Goal: Check status: Check status

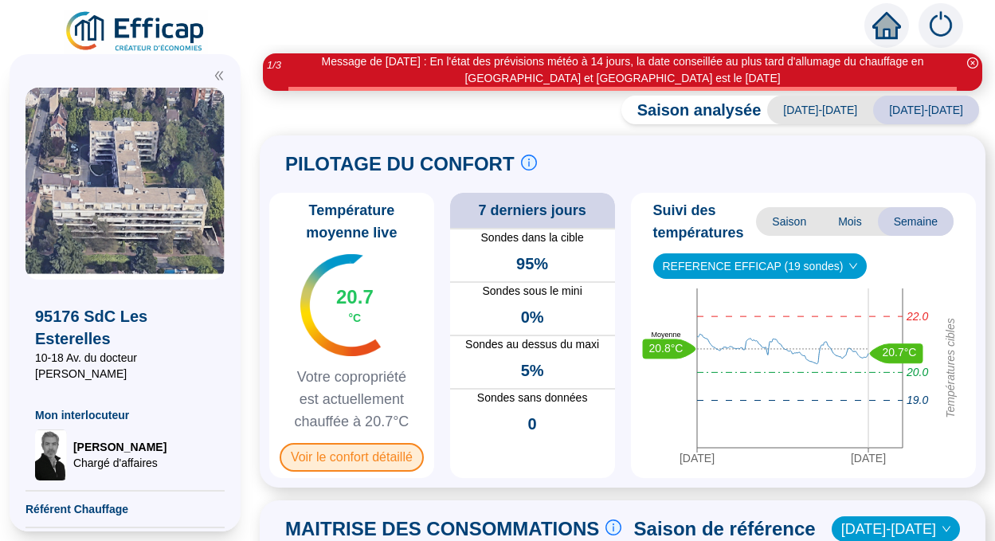
click at [378, 467] on span "Voir le confort détaillé" at bounding box center [352, 457] width 144 height 29
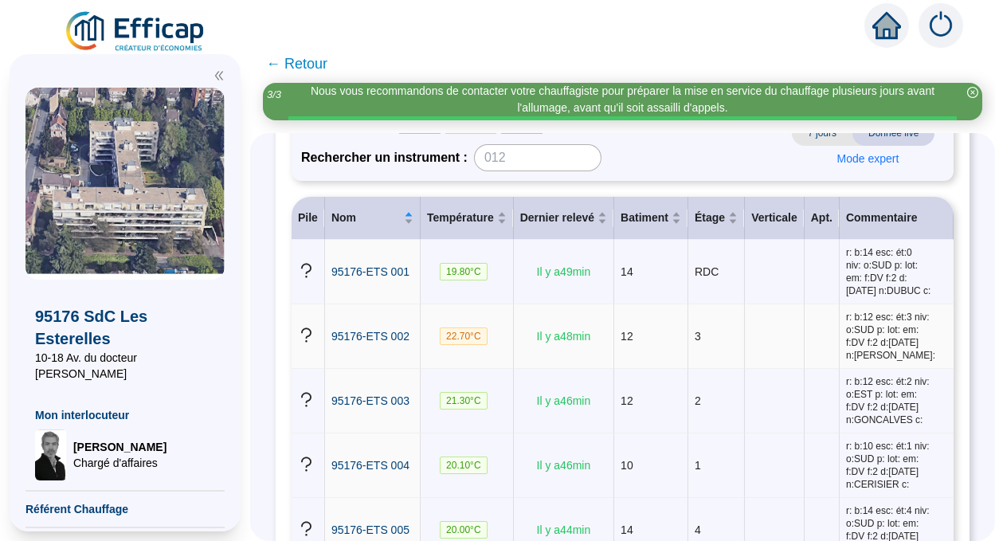
scroll to position [239, 0]
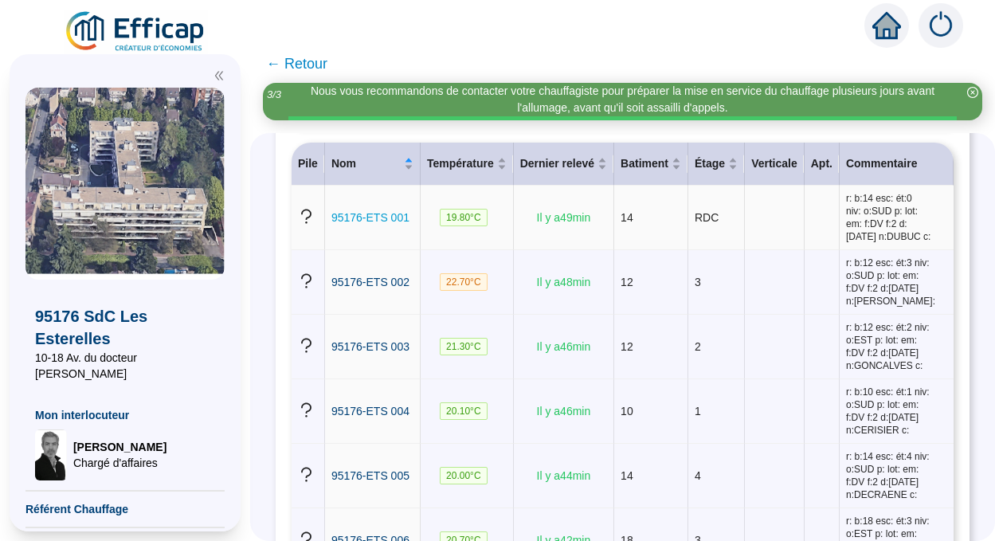
click at [396, 216] on span "95176-ETS 001" at bounding box center [370, 217] width 78 height 13
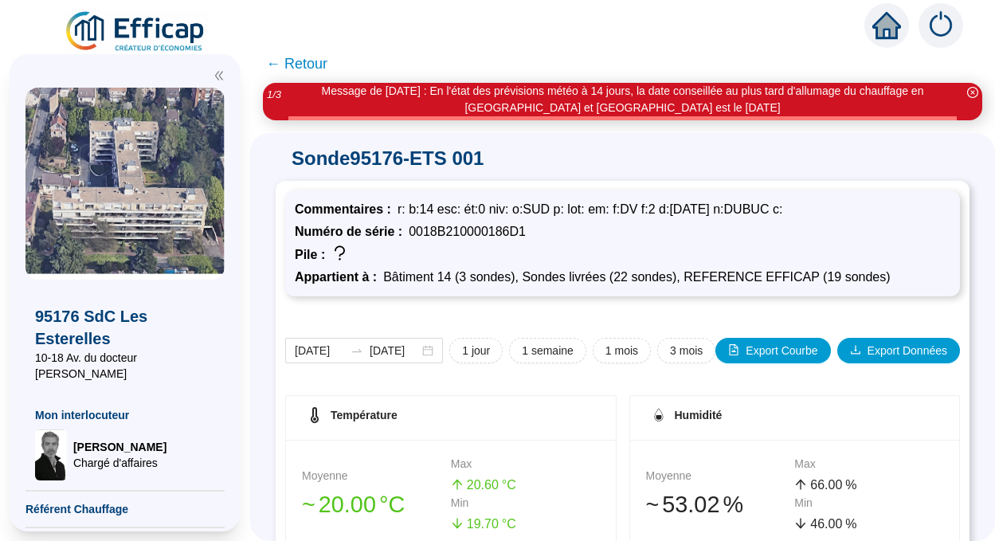
click at [284, 61] on span "← Retour" at bounding box center [296, 64] width 61 height 22
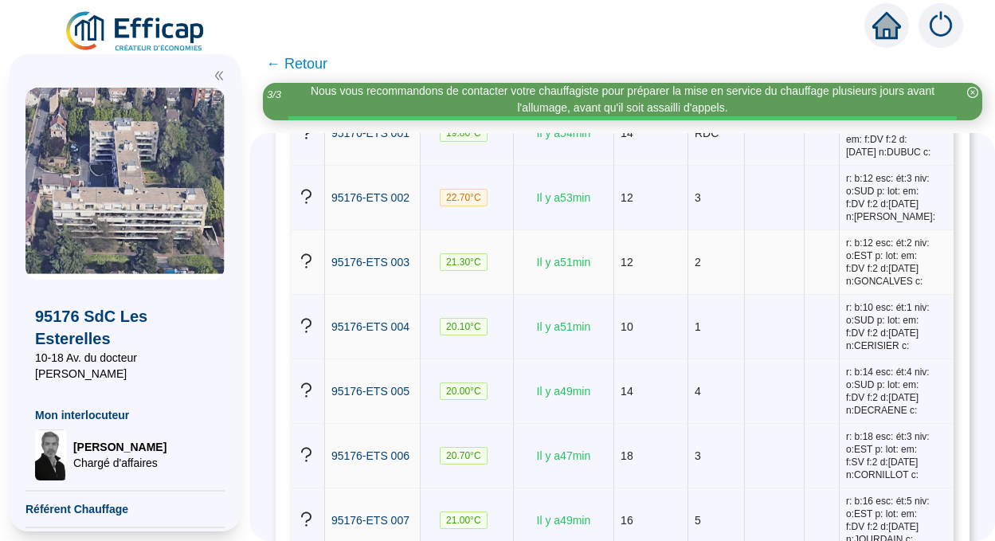
scroll to position [319, 0]
